Goal: Task Accomplishment & Management: Use online tool/utility

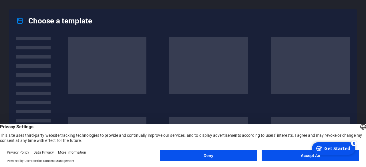
click at [298, 163] on div "Deny Accept All" at bounding box center [259, 157] width 199 height 14
click at [299, 162] on div "Deny Accept All" at bounding box center [259, 157] width 199 height 14
click at [306, 151] on button "Accept All" at bounding box center [311, 155] width 98 height 11
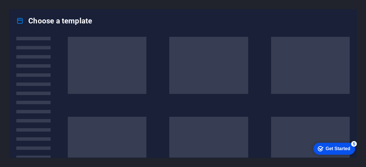
click at [338, 146] on div "Get Started" at bounding box center [338, 148] width 25 height 5
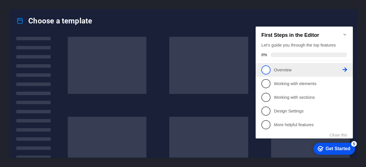
click at [275, 67] on p "Overview - incomplete" at bounding box center [308, 70] width 69 height 6
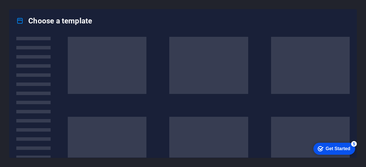
click at [350, 149] on div "Get Started" at bounding box center [338, 148] width 25 height 5
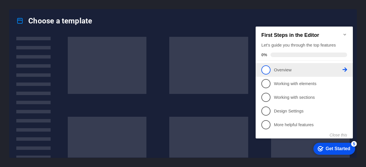
click at [271, 69] on link "1 Overview - incomplete" at bounding box center [304, 69] width 86 height 9
click at [287, 71] on p "Overview - incomplete" at bounding box center [308, 70] width 69 height 6
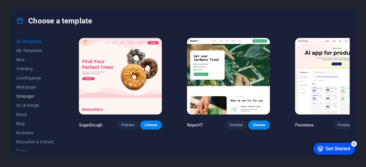
click at [28, 96] on span "Onepager" at bounding box center [34, 96] width 37 height 5
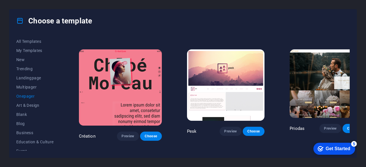
scroll to position [886, 0]
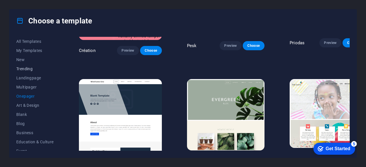
click at [26, 70] on span "Trending" at bounding box center [34, 69] width 37 height 5
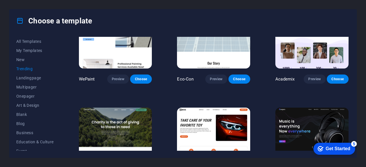
scroll to position [317, 0]
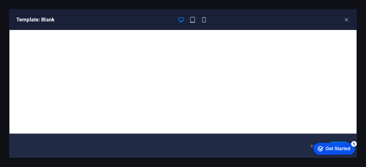
scroll to position [0, 0]
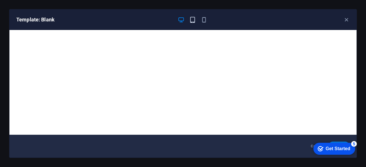
click at [191, 21] on icon "button" at bounding box center [192, 20] width 7 height 7
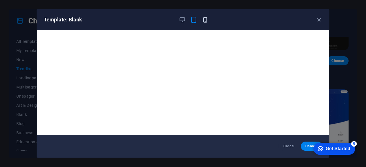
click at [203, 20] on icon "button" at bounding box center [205, 20] width 7 height 7
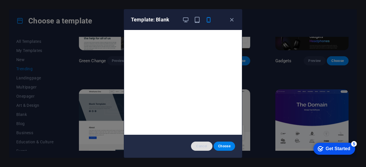
click at [203, 146] on span "Cancel" at bounding box center [202, 146] width 12 height 5
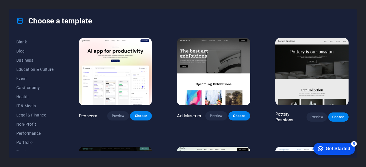
scroll to position [70, 0]
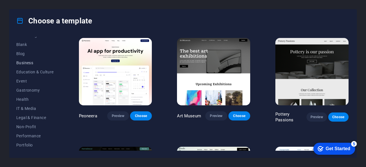
click at [26, 61] on span "Business" at bounding box center [34, 63] width 37 height 5
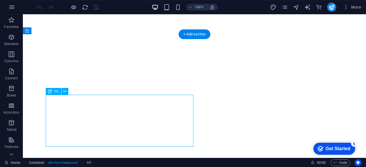
click at [120, 107] on div "Drag here to replace the existing content. Press “Ctrl” if you want to create a…" at bounding box center [194, 86] width 343 height 144
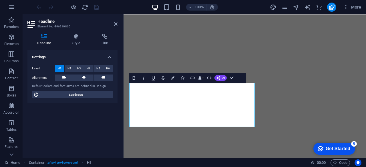
click at [120, 107] on div "Headline Style Link Settings Level H1 H2 H3 H4 H5 H6 Alignment Default colors a…" at bounding box center [72, 93] width 99 height 129
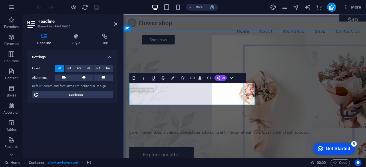
click at [180, 115] on h1 "خیا" at bounding box center [266, 128] width 272 height 26
click at [217, 115] on h1 "​خوش امد" at bounding box center [266, 128] width 272 height 26
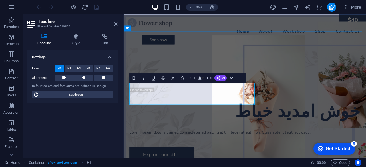
click at [202, 115] on h1 "​خوش امدید خیاط" at bounding box center [266, 128] width 272 height 26
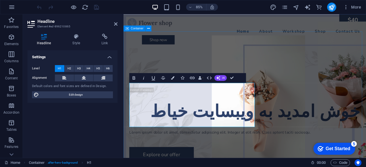
click at [198, 33] on div "Home About Workshop Shop Contact Us Shop now Shop now" at bounding box center [266, 34] width 285 height 40
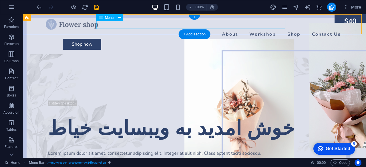
click at [269, 30] on nav "Home About Workshop Shop Contact Us" at bounding box center [194, 34] width 297 height 9
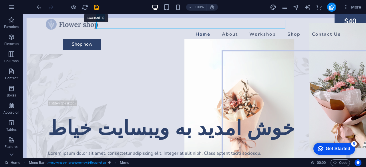
click at [94, 6] on icon "save" at bounding box center [96, 7] width 7 height 7
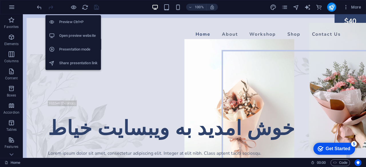
drag, startPoint x: 74, startPoint y: 7, endPoint x: 67, endPoint y: 21, distance: 15.9
click at [67, 21] on h6 "Preview Ctrl+P" at bounding box center [78, 22] width 38 height 7
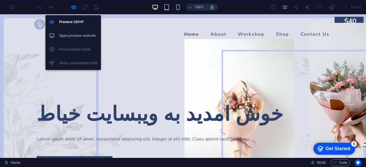
click at [77, 37] on h6 "Open preview website" at bounding box center [78, 35] width 38 height 7
click at [71, 7] on icon "button" at bounding box center [73, 7] width 7 height 7
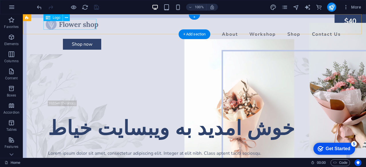
click at [77, 27] on div at bounding box center [194, 24] width 297 height 11
click at [77, 27] on div "Drag here to replace the existing content. Press “Ctrl” if you want to create a…" at bounding box center [194, 86] width 343 height 144
select select "px"
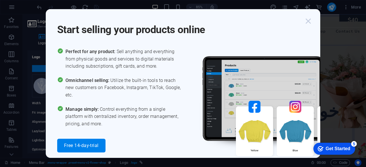
click at [311, 20] on icon "button" at bounding box center [308, 21] width 10 height 10
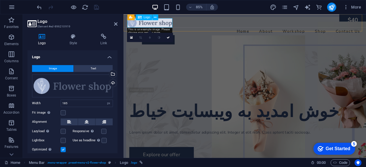
click at [157, 23] on div at bounding box center [266, 24] width 276 height 11
click at [157, 25] on div at bounding box center [266, 24] width 276 height 11
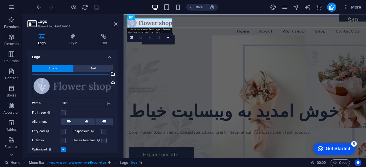
click at [87, 89] on div "Drag files here, click to choose files or select files from Files or our free s…" at bounding box center [72, 86] width 81 height 23
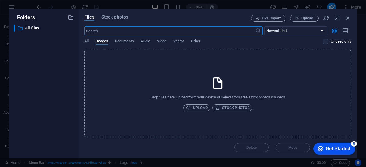
click at [39, 8] on div "Folders ​ All files All files Files Stock photos URL import Upload ​ Newest fir…" at bounding box center [183, 83] width 366 height 167
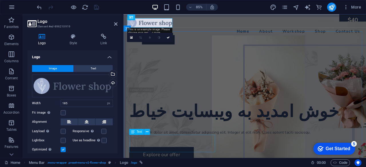
click at [146, 157] on div "Lorem ipsum dolor sit amet, consectetur adipiscing elit. Integer at elit nibh. …" at bounding box center [266, 153] width 272 height 7
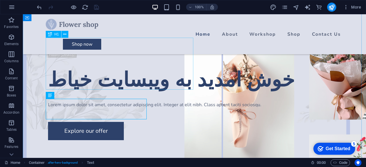
scroll to position [57, 0]
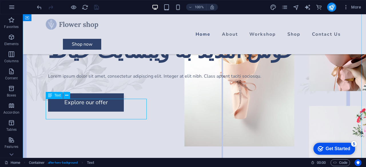
click at [83, 80] on div "Lorem ipsum dolor sit amet, consectetur adipiscing elit. Integer at elit nibh. …" at bounding box center [194, 76] width 293 height 7
click at [74, 80] on div "Lorem ipsum dolor sit amet, consectetur adipiscing elit. Integer at elit nibh. …" at bounding box center [194, 76] width 293 height 7
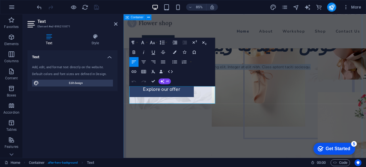
drag, startPoint x: 164, startPoint y: 117, endPoint x: 128, endPoint y: 105, distance: 38.4
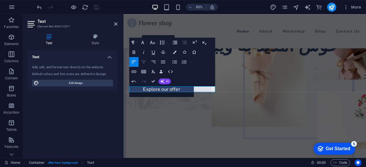
click at [145, 63] on icon "button" at bounding box center [144, 62] width 6 height 6
click at [250, 64] on div "خوش امدید به ویبسایت خیاط" at bounding box center [266, 51] width 272 height 26
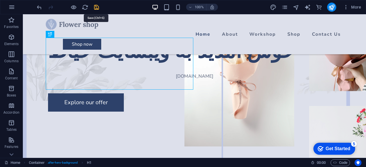
click at [97, 6] on icon "save" at bounding box center [96, 7] width 7 height 7
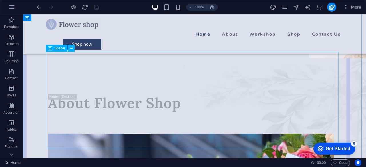
scroll to position [200, 0]
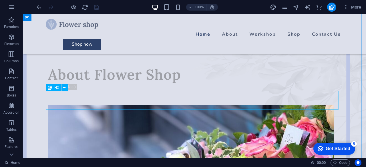
drag, startPoint x: 120, startPoint y: 99, endPoint x: 124, endPoint y: 98, distance: 4.8
click at [120, 84] on div "About Flower Shop" at bounding box center [194, 74] width 293 height 19
click at [125, 84] on div "About Flower Shop" at bounding box center [194, 74] width 293 height 19
click at [122, 84] on div "About Flower Shop" at bounding box center [194, 74] width 293 height 19
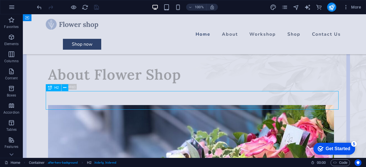
click at [122, 84] on div "About Flower Shop" at bounding box center [194, 74] width 293 height 19
click at [122, 103] on div "H1 Container Image Menu Bar Menu Spacer Button Spacer Text Spacer Spacer Logo S…" at bounding box center [194, 86] width 343 height 144
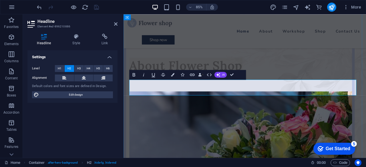
click at [176, 84] on h2 "About Flower Shop" at bounding box center [266, 74] width 272 height 19
click at [178, 84] on h2 "About Flower Shop" at bounding box center [266, 74] width 272 height 19
click at [187, 84] on h2 "About Flower Shop" at bounding box center [266, 74] width 272 height 19
drag, startPoint x: 178, startPoint y: 101, endPoint x: 268, endPoint y: 106, distance: 90.2
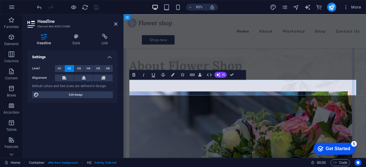
click at [268, 84] on h2 "About Flower Shop" at bounding box center [266, 74] width 272 height 19
drag, startPoint x: 201, startPoint y: 129, endPoint x: 289, endPoint y: 112, distance: 89.7
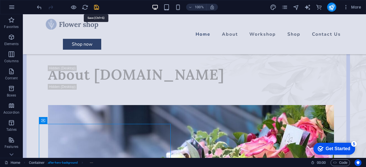
click at [96, 7] on icon "save" at bounding box center [96, 7] width 7 height 7
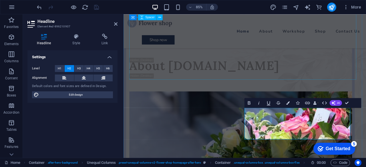
click at [276, 62] on div at bounding box center [266, 17] width 272 height 97
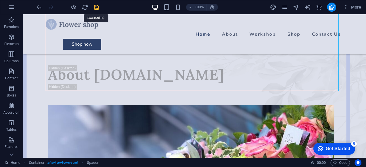
click at [95, 6] on icon "save" at bounding box center [96, 7] width 7 height 7
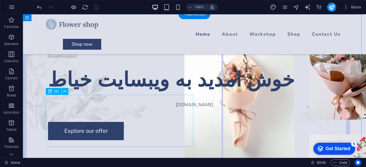
scroll to position [0, 0]
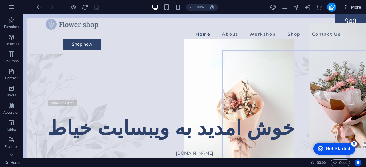
click at [345, 8] on icon "button" at bounding box center [346, 7] width 6 height 6
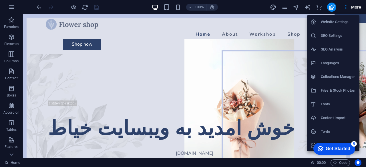
click at [13, 155] on div at bounding box center [183, 83] width 366 height 167
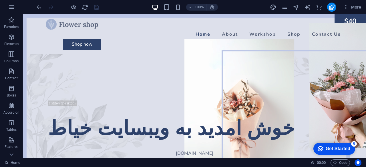
click at [13, 19] on icon at bounding box center [12, 17] width 4 height 3
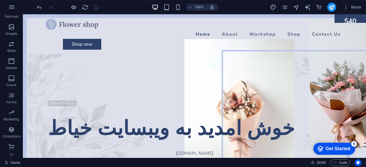
scroll to position [130, 0]
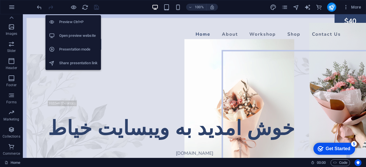
click at [80, 51] on h6 "Presentation mode" at bounding box center [78, 49] width 38 height 7
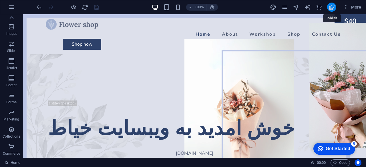
click at [331, 7] on icon "publish" at bounding box center [331, 7] width 7 height 7
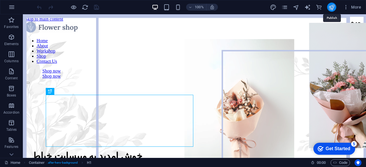
click at [333, 5] on icon "publish" at bounding box center [331, 7] width 7 height 7
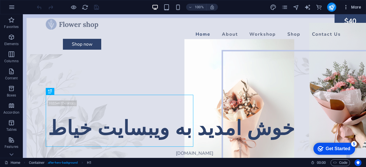
click at [347, 8] on icon "button" at bounding box center [346, 7] width 6 height 6
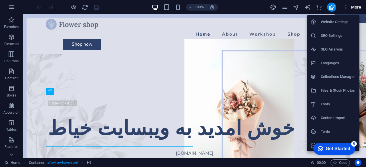
scroll to position [14, 0]
click at [11, 154] on div at bounding box center [183, 83] width 366 height 167
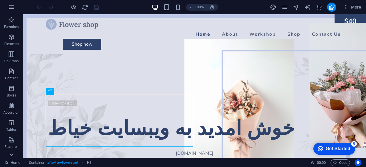
click at [11, 22] on icon at bounding box center [11, 18] width 8 height 8
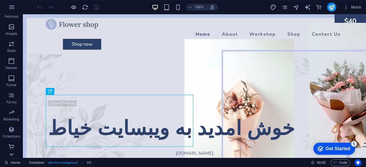
scroll to position [130, 0]
drag, startPoint x: 10, startPoint y: 113, endPoint x: 18, endPoint y: 39, distance: 73.7
click at [18, 39] on div "Favorites Elements Columns Content Boxes Accordion Tables Features Images Slide…" at bounding box center [11, 21] width 23 height 275
click at [345, 164] on span "Code" at bounding box center [340, 163] width 14 height 7
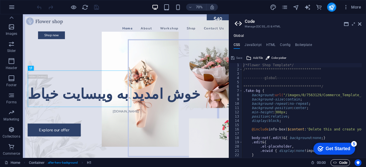
click at [345, 164] on span "Code" at bounding box center [340, 163] width 14 height 7
click at [360, 22] on icon at bounding box center [359, 24] width 3 height 5
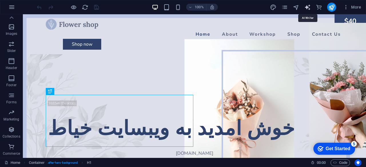
click at [311, 7] on icon "text_generator" at bounding box center [307, 7] width 7 height 7
select select "English"
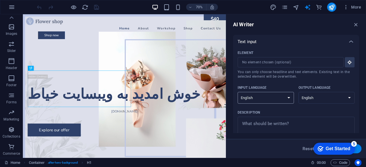
click at [289, 96] on select "Albanian Arabic Armenian Awadhi Azerbaijani Bashkir Basque Belarusian Bengali B…" at bounding box center [266, 98] width 56 height 12
click at [348, 98] on select "Albanian Arabic Armenian Awadhi Azerbaijani Bashkir Basque Belarusian Bengali B…" at bounding box center [327, 98] width 56 height 12
select select "Persian (Farsi)"
click at [299, 92] on select "Albanian Arabic Armenian Awadhi Azerbaijani Bashkir Basque Belarusian Bengali B…" at bounding box center [327, 98] width 56 height 12
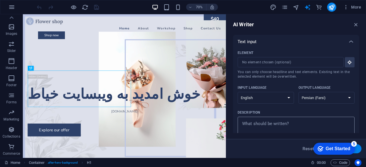
click at [260, 125] on textarea "Description x ​" at bounding box center [295, 129] width 111 height 19
type textarea "x"
type textarea "خ"
type textarea "x"
type textarea "خی"
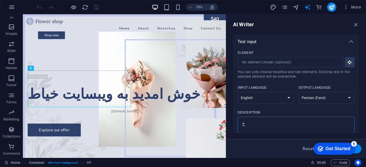
type textarea "x"
type textarea "خیا"
type textarea "x"
type textarea "خیاط"
type textarea "x"
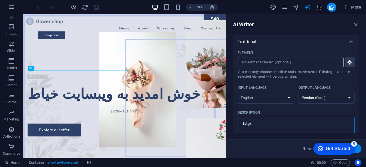
type textarea "خیاط"
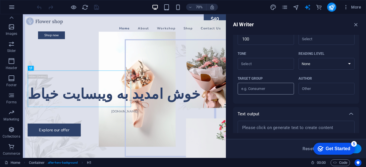
scroll to position [163, 0]
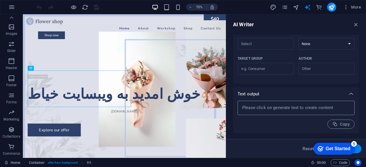
type textarea "x"
click at [269, 104] on textarea at bounding box center [295, 108] width 111 height 9
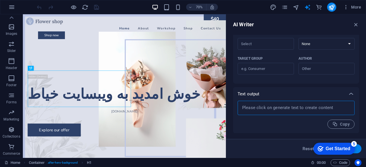
type textarea "x"
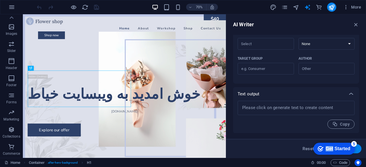
drag, startPoint x: 332, startPoint y: 148, endPoint x: 271, endPoint y: 151, distance: 61.0
click html "checkmark Get Started 5 First Steps in the Editor Let's guide you through the t…"
click at [360, 149] on button "Generate text" at bounding box center [342, 148] width 40 height 9
type textarea "x"
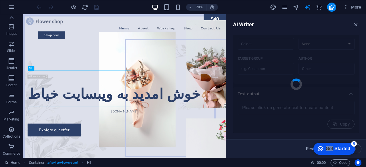
type textarea "x"
type textarea "خیاطی هنری است که به دوخت لباس‌ها و دیگر اقلام پارچه‌ای می‌پردازد. خیاط علاوه ب…"
type textarea "x"
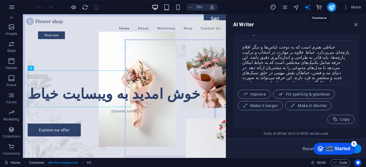
click at [318, 7] on icon "commerce" at bounding box center [319, 7] width 7 height 7
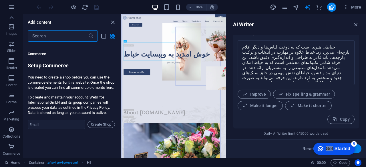
scroll to position [5510, 0]
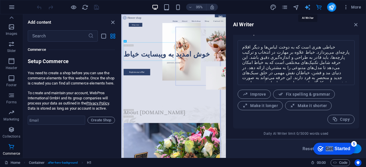
click at [305, 5] on icon "text_generator" at bounding box center [307, 7] width 7 height 7
click at [297, 8] on icon "navigator" at bounding box center [296, 7] width 7 height 7
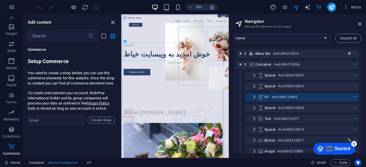
click at [113, 23] on icon "close panel" at bounding box center [113, 22] width 7 height 7
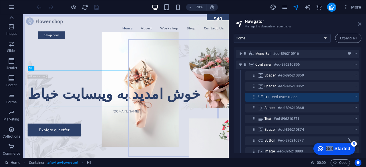
click at [359, 23] on icon at bounding box center [359, 24] width 3 height 5
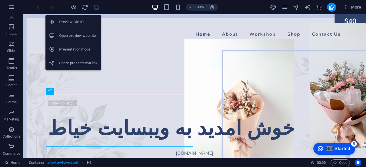
click at [85, 65] on h6 "Share presentation link" at bounding box center [78, 63] width 38 height 7
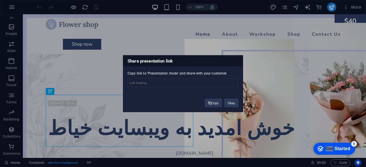
type input "https://cms.sitehub.io/presentation/2150769/5eab7ed1fd5bdd8e3924267f6cf52fd388f…"
click at [210, 103] on span at bounding box center [209, 103] width 3 height 3
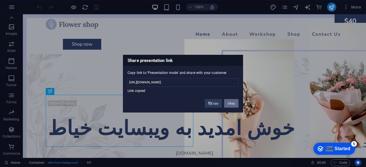
click at [231, 106] on button "Okay" at bounding box center [231, 103] width 14 height 9
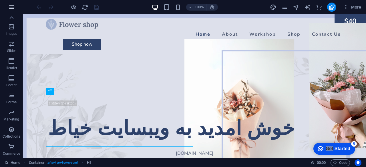
click at [12, 7] on icon "button" at bounding box center [11, 7] width 7 height 7
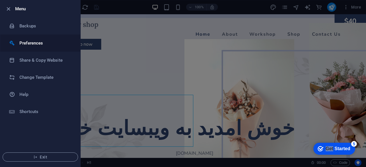
click at [30, 41] on h6 "Preferences" at bounding box center [45, 43] width 53 height 7
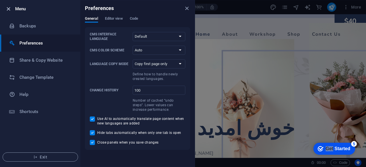
click at [9, 9] on icon "button" at bounding box center [8, 9] width 7 height 7
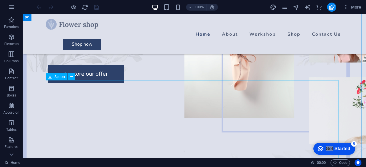
scroll to position [57, 0]
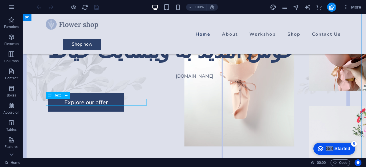
click at [102, 80] on div "[DOMAIN_NAME]" at bounding box center [194, 76] width 293 height 7
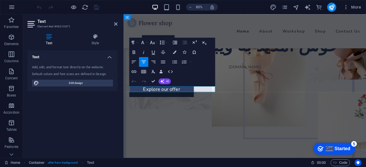
click at [189, 80] on p "[DOMAIN_NAME]" at bounding box center [266, 76] width 272 height 7
click at [190, 80] on p "[DOMAIN_NAME]" at bounding box center [266, 76] width 272 height 7
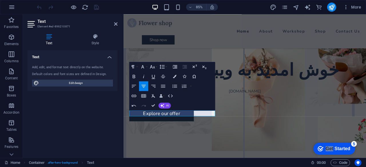
click at [127, 9] on div "85% More" at bounding box center [200, 7] width 328 height 9
click at [244, 92] on div "خوش امدید به ویبسایت خیاط" at bounding box center [266, 79] width 272 height 26
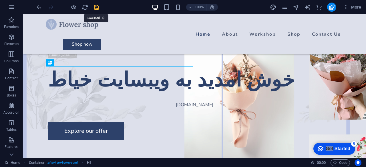
click at [98, 8] on icon "save" at bounding box center [96, 7] width 7 height 7
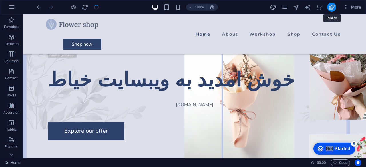
click at [331, 6] on icon "publish" at bounding box center [331, 7] width 7 height 7
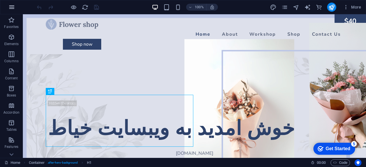
click at [12, 9] on icon "button" at bounding box center [11, 7] width 7 height 7
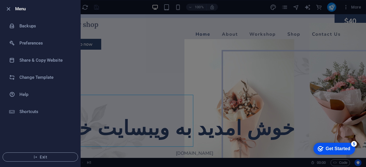
click at [20, 7] on h6 "Menu" at bounding box center [45, 8] width 61 height 7
click at [8, 7] on icon "button" at bounding box center [8, 9] width 7 height 7
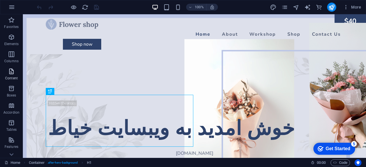
drag, startPoint x: 17, startPoint y: 71, endPoint x: 12, endPoint y: 77, distance: 8.6
click at [15, 80] on span "Content" at bounding box center [11, 75] width 23 height 14
click at [12, 77] on p "Content" at bounding box center [11, 78] width 13 height 5
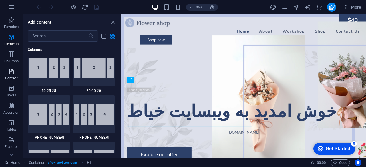
scroll to position [1001, 0]
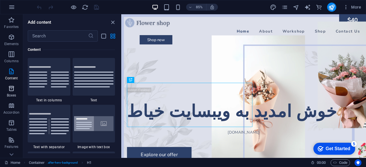
click at [12, 94] on p "Boxes" at bounding box center [11, 95] width 9 height 5
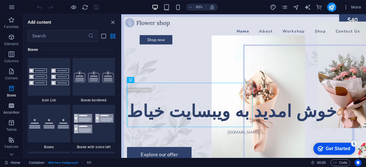
click at [14, 110] on span "Accordion" at bounding box center [11, 109] width 23 height 14
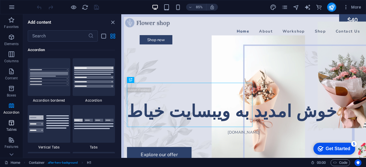
click at [13, 124] on icon "button" at bounding box center [11, 123] width 7 height 7
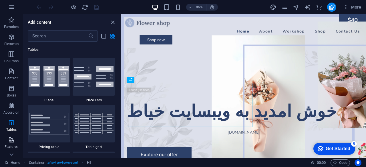
click at [11, 142] on icon "button" at bounding box center [11, 140] width 7 height 7
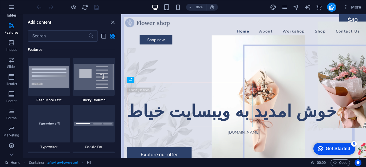
scroll to position [130, 0]
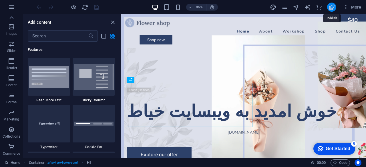
click at [332, 6] on icon "publish" at bounding box center [331, 7] width 7 height 7
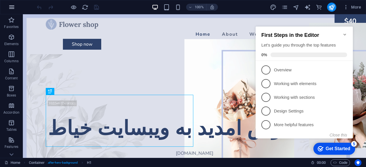
click at [13, 7] on icon "button" at bounding box center [11, 7] width 7 height 7
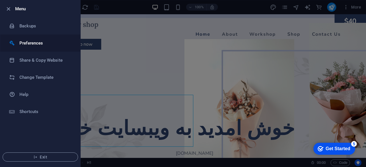
click at [25, 43] on h6 "Preferences" at bounding box center [45, 43] width 53 height 7
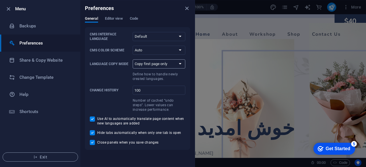
click at [180, 63] on select "Copy first page only Copy all pages" at bounding box center [159, 63] width 53 height 9
click at [168, 9] on div "Preferences" at bounding box center [137, 8] width 114 height 16
click at [117, 18] on span "Editor view" at bounding box center [114, 19] width 18 height 8
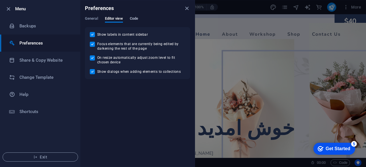
click at [133, 17] on span "Code" at bounding box center [134, 19] width 8 height 8
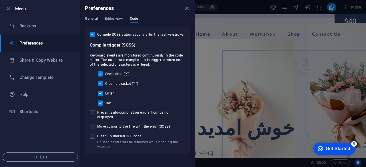
click at [91, 18] on span "General" at bounding box center [91, 19] width 13 height 8
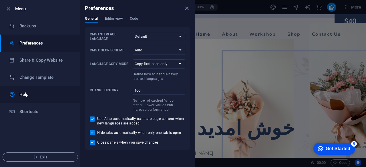
click at [25, 94] on h6 "Help" at bounding box center [45, 94] width 53 height 7
click at [188, 8] on icon "close" at bounding box center [187, 8] width 7 height 7
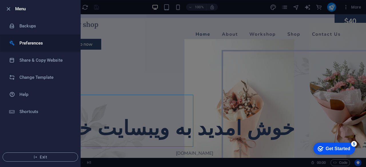
click at [38, 42] on h6 "Preferences" at bounding box center [45, 43] width 53 height 7
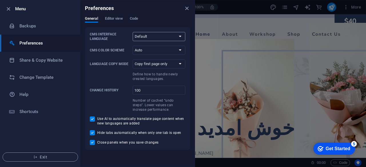
click at [180, 35] on select "Default Deutsch English Español Français Magyar Italiano Nederlands Polski Port…" at bounding box center [159, 36] width 53 height 9
click at [156, 8] on div "Preferences" at bounding box center [137, 8] width 114 height 16
click at [182, 35] on select "Default Deutsch English Español Français Magyar Italiano Nederlands Polski Port…" at bounding box center [159, 36] width 53 height 9
click at [161, 12] on div "Preferences" at bounding box center [137, 8] width 114 height 16
click at [176, 51] on select "Auto Dark Light" at bounding box center [159, 50] width 53 height 9
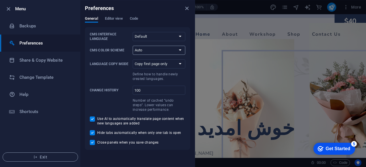
click at [176, 51] on select "Auto Dark Light" at bounding box center [159, 50] width 53 height 9
click at [174, 63] on select "Copy first page only Copy all pages" at bounding box center [159, 63] width 53 height 9
click at [39, 43] on h6 "Preferences" at bounding box center [45, 43] width 53 height 7
